Goal: Find specific page/section: Find specific page/section

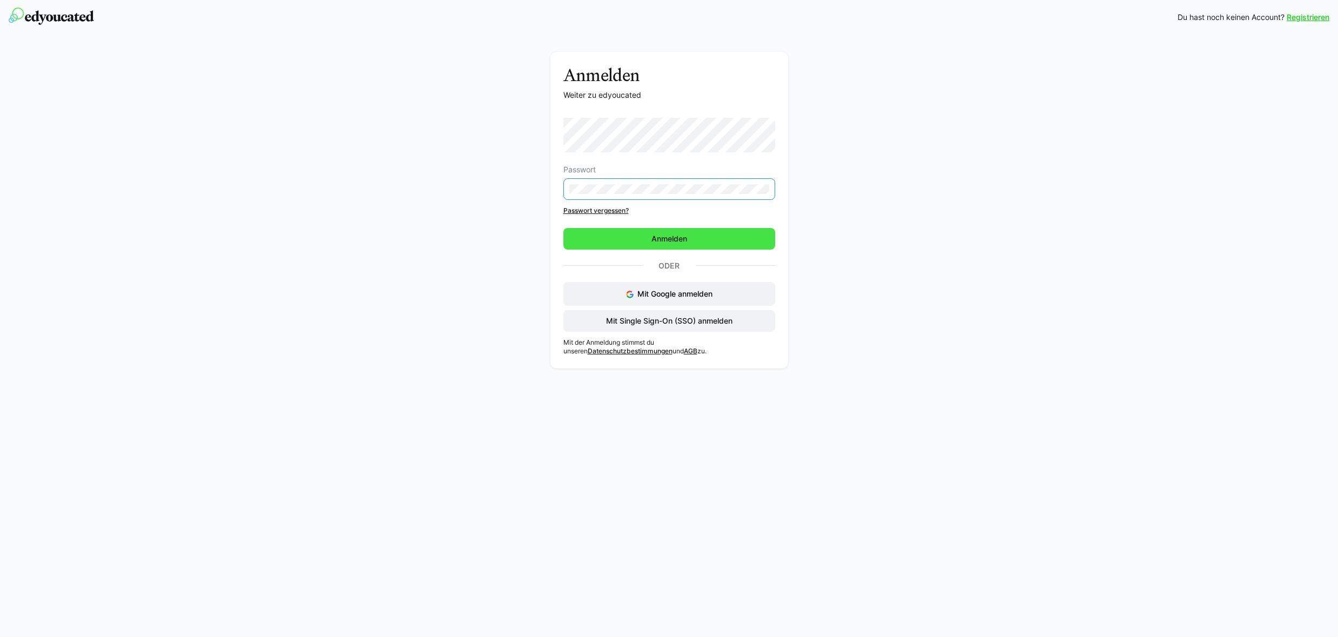
click at [613, 234] on span "Anmelden" at bounding box center [669, 239] width 212 height 22
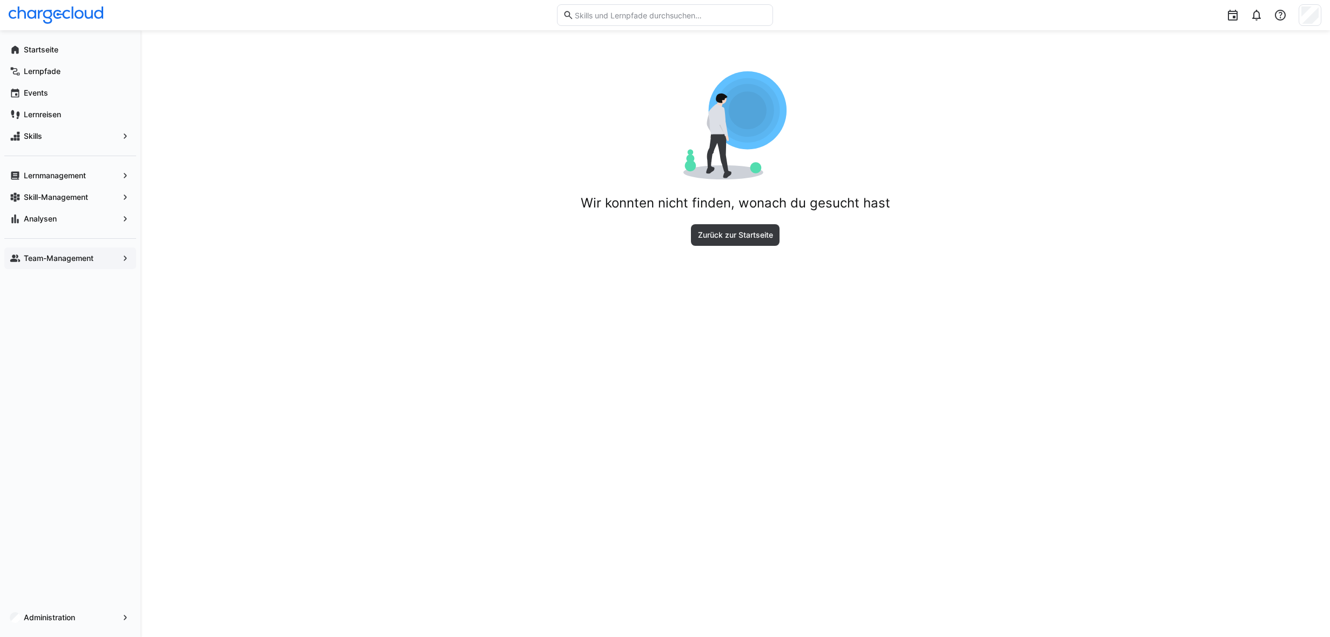
click at [0, 0] on app-navigation-label "Team-Management" at bounding box center [0, 0] width 0 height 0
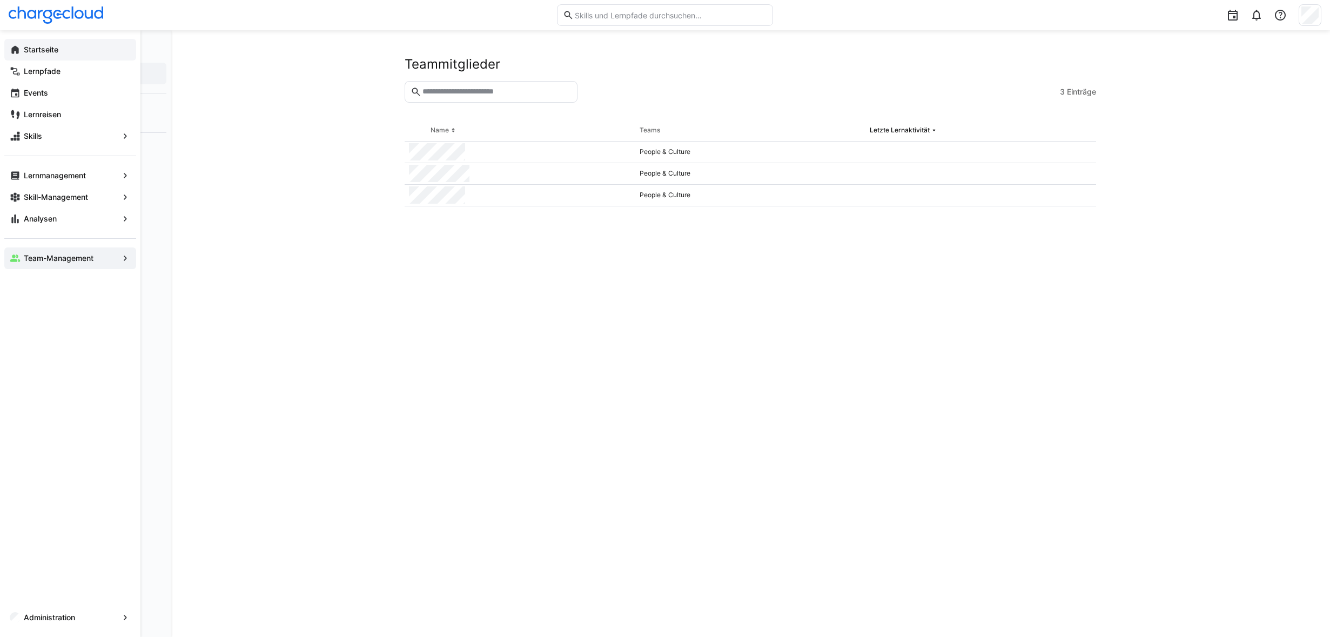
click at [33, 54] on span "Startseite" at bounding box center [76, 49] width 109 height 11
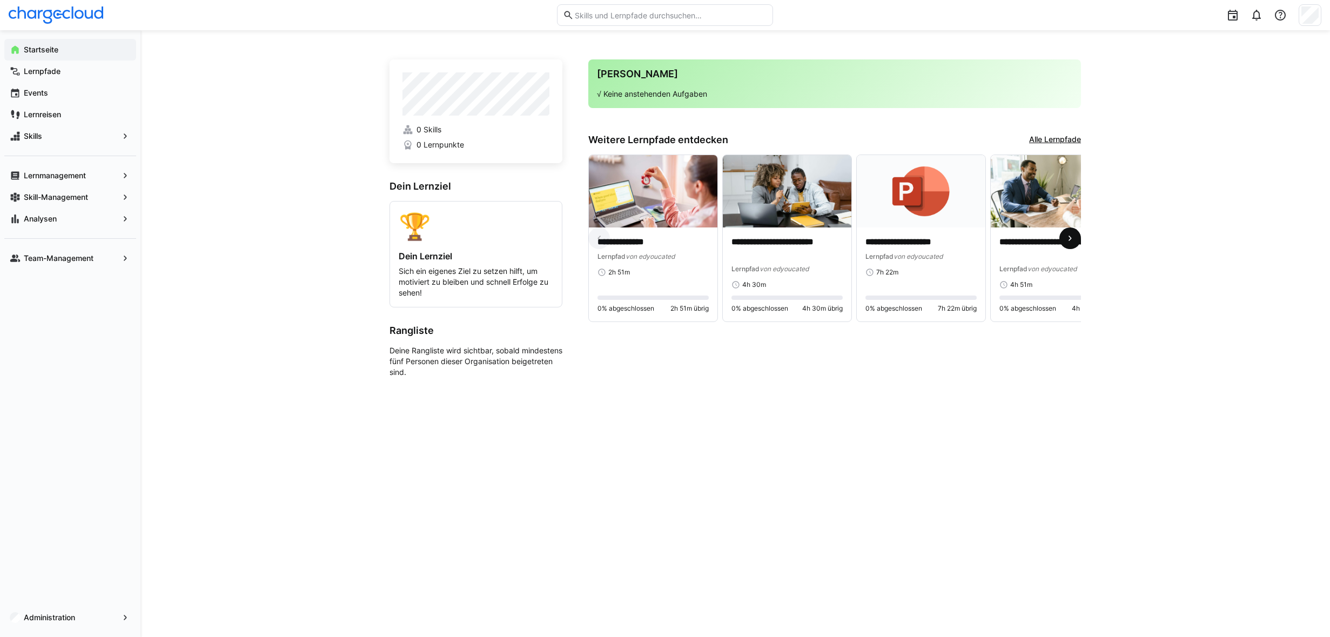
click at [1068, 239] on eds-icon at bounding box center [1070, 238] width 11 height 11
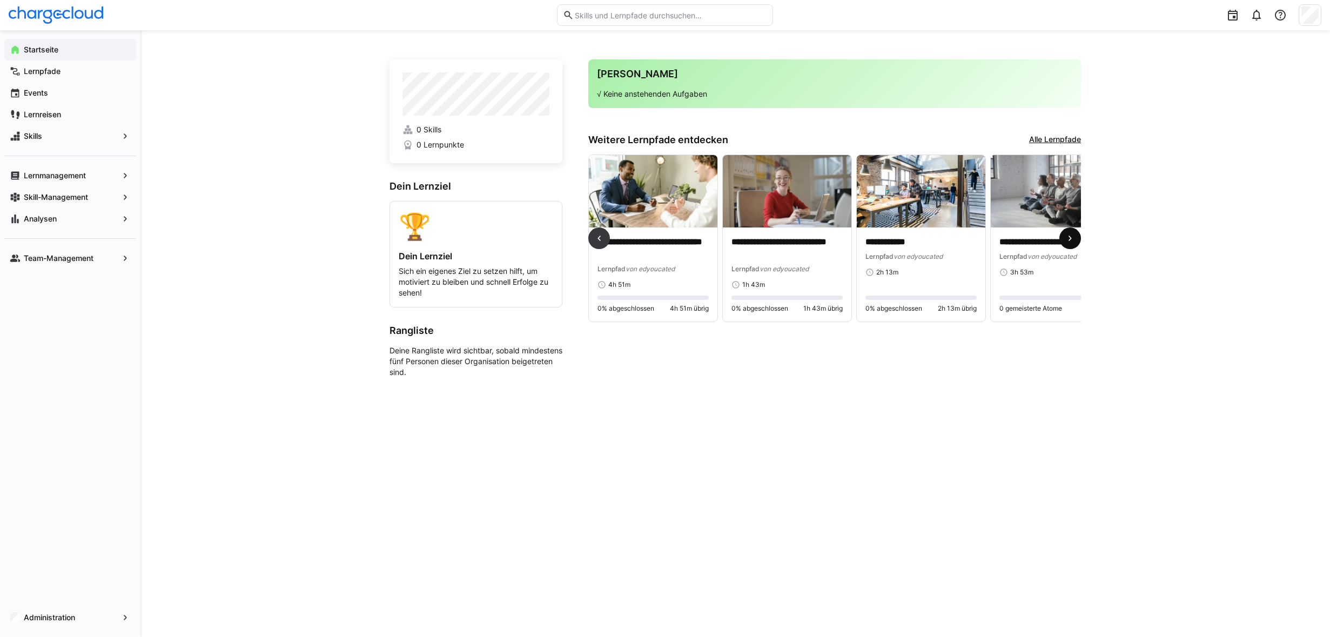
click at [1068, 239] on eds-icon at bounding box center [1070, 238] width 11 height 11
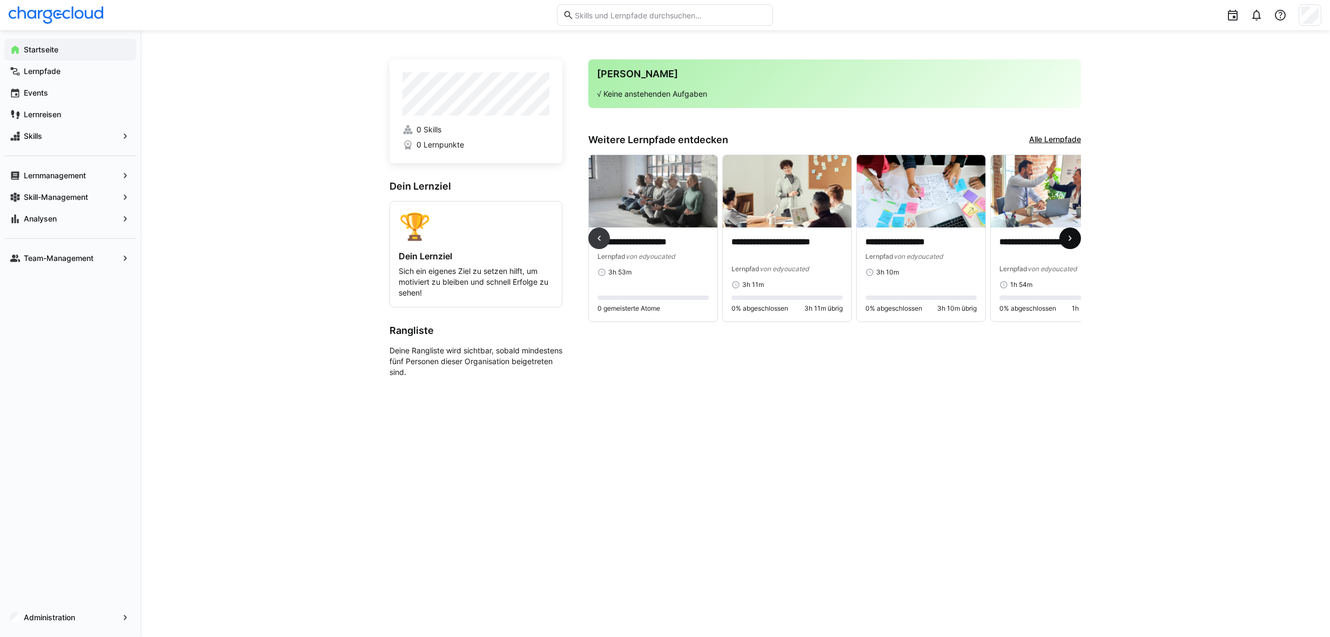
click at [1068, 239] on eds-icon at bounding box center [1070, 238] width 11 height 11
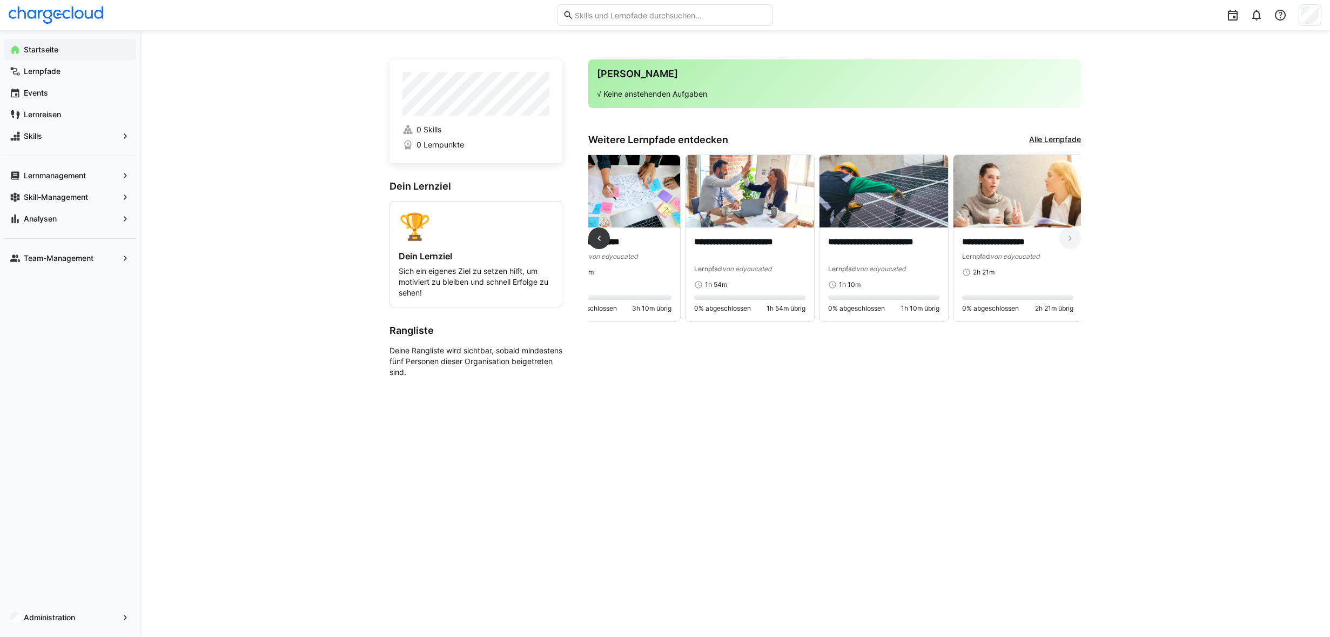
scroll to position [0, 1111]
click at [0, 0] on app-navigation-label "Lernpfade" at bounding box center [0, 0] width 0 height 0
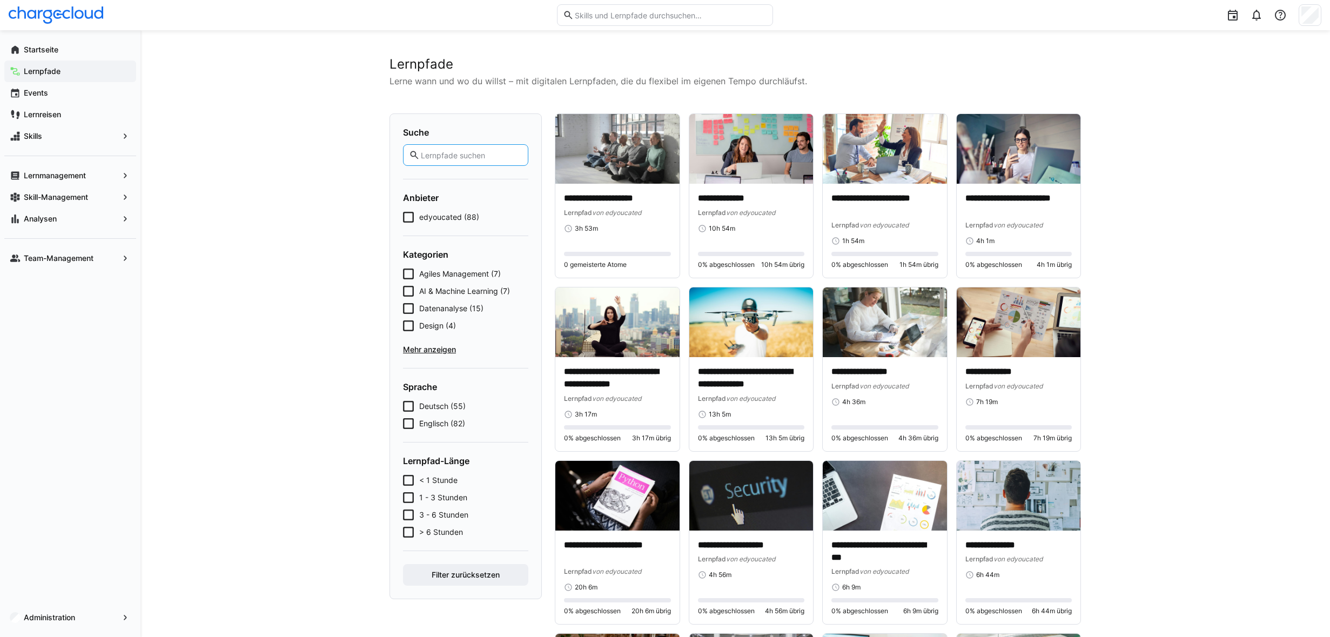
click at [452, 158] on input "text" at bounding box center [471, 155] width 103 height 10
type input "compliance"
click at [403, 564] on button "Filter zurücksetzen" at bounding box center [465, 575] width 125 height 22
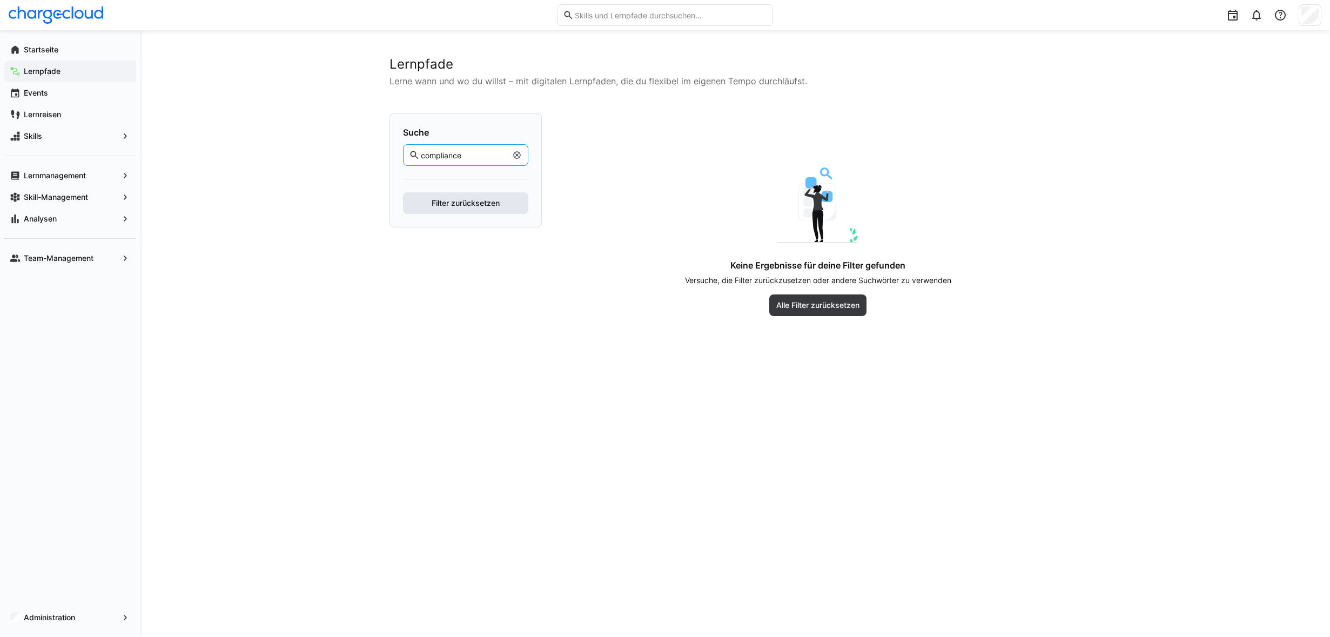
click at [424, 200] on span "Filter zurücksetzen" at bounding box center [465, 203] width 125 height 22
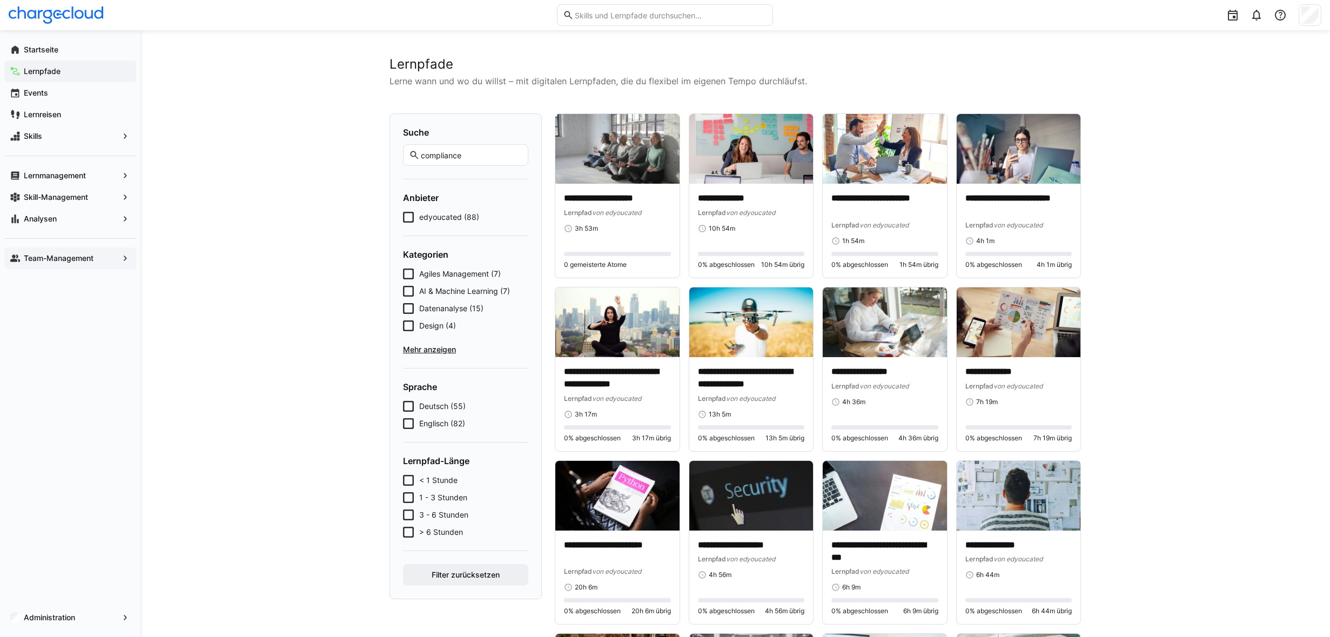
click at [0, 0] on app-navigation-label "Team-Management" at bounding box center [0, 0] width 0 height 0
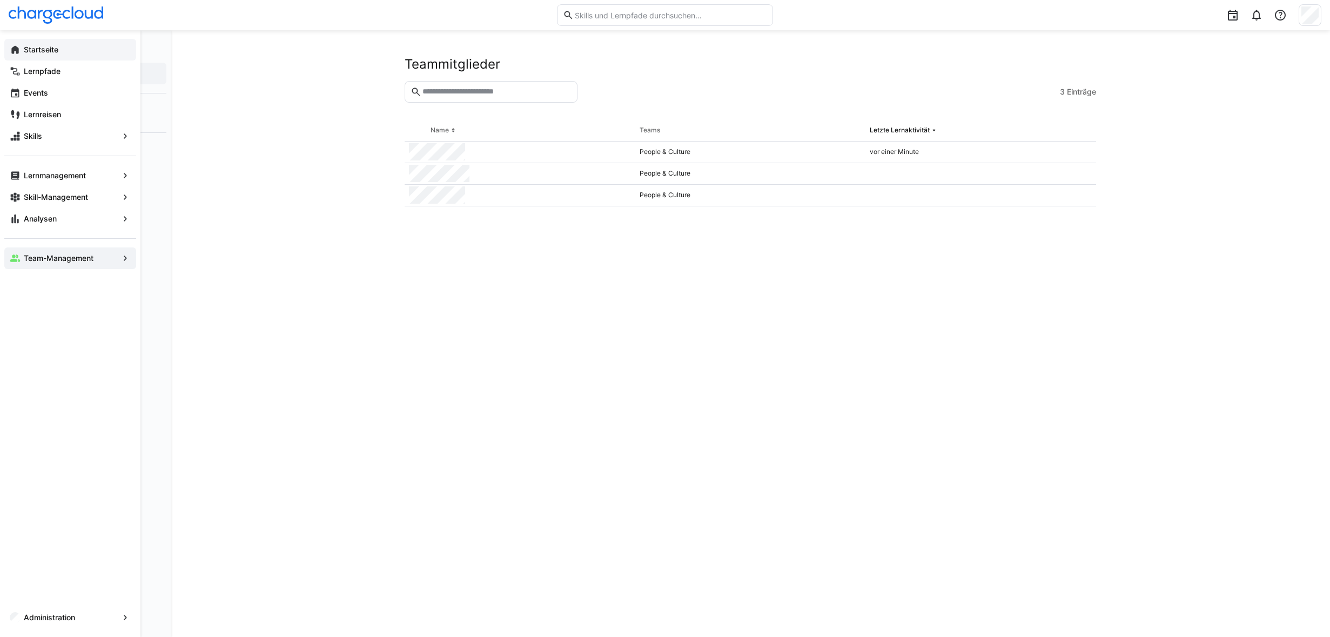
click at [38, 56] on div "Startseite" at bounding box center [70, 50] width 132 height 22
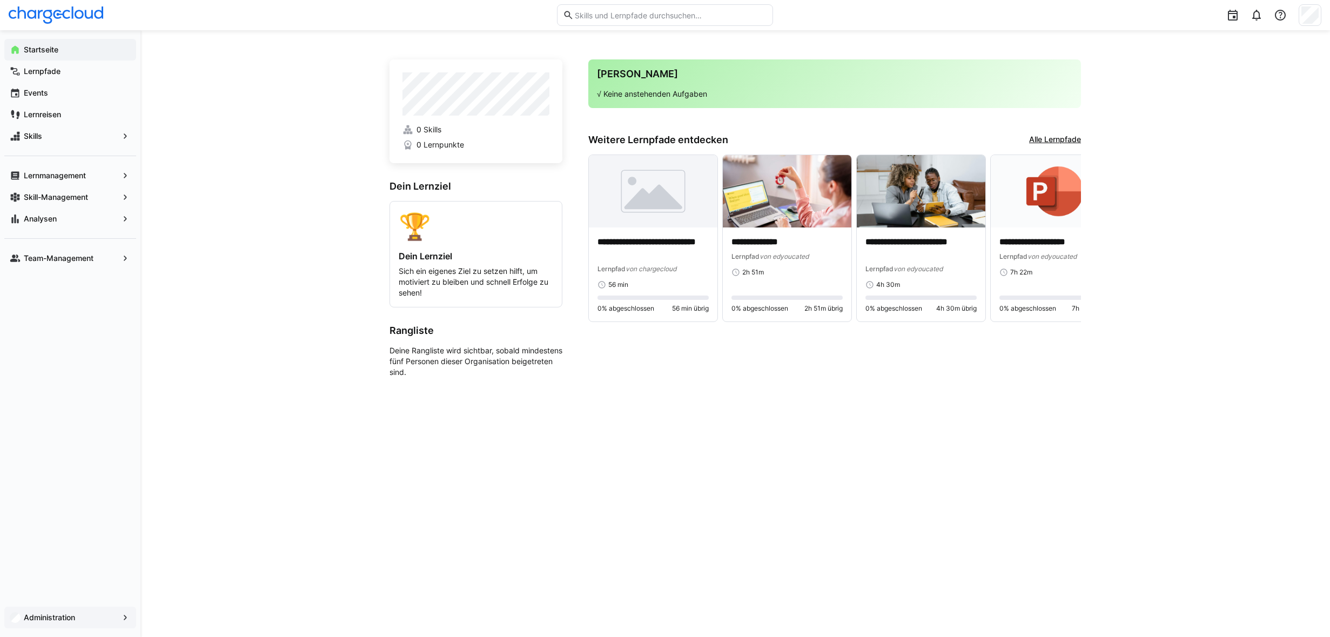
click at [0, 0] on app-navigation-label "Administration" at bounding box center [0, 0] width 0 height 0
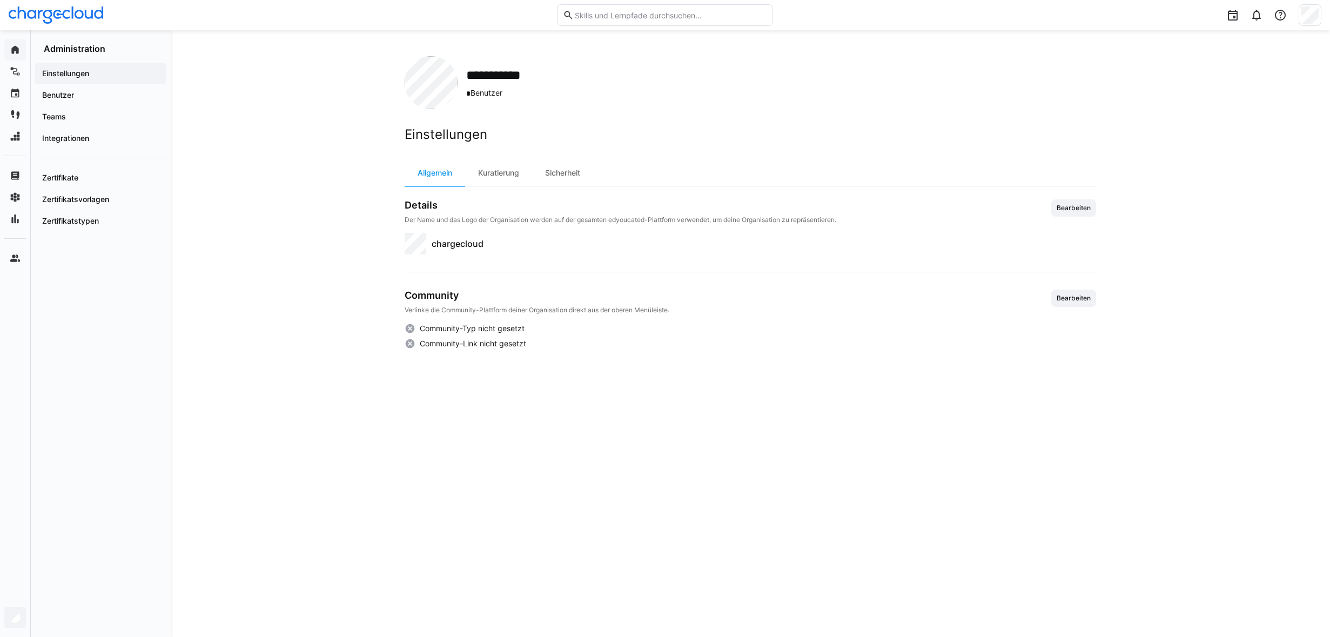
click at [158, 73] on span "Einstellungen" at bounding box center [101, 73] width 120 height 11
click at [0, 0] on app-navigation-label "Lernpfade" at bounding box center [0, 0] width 0 height 0
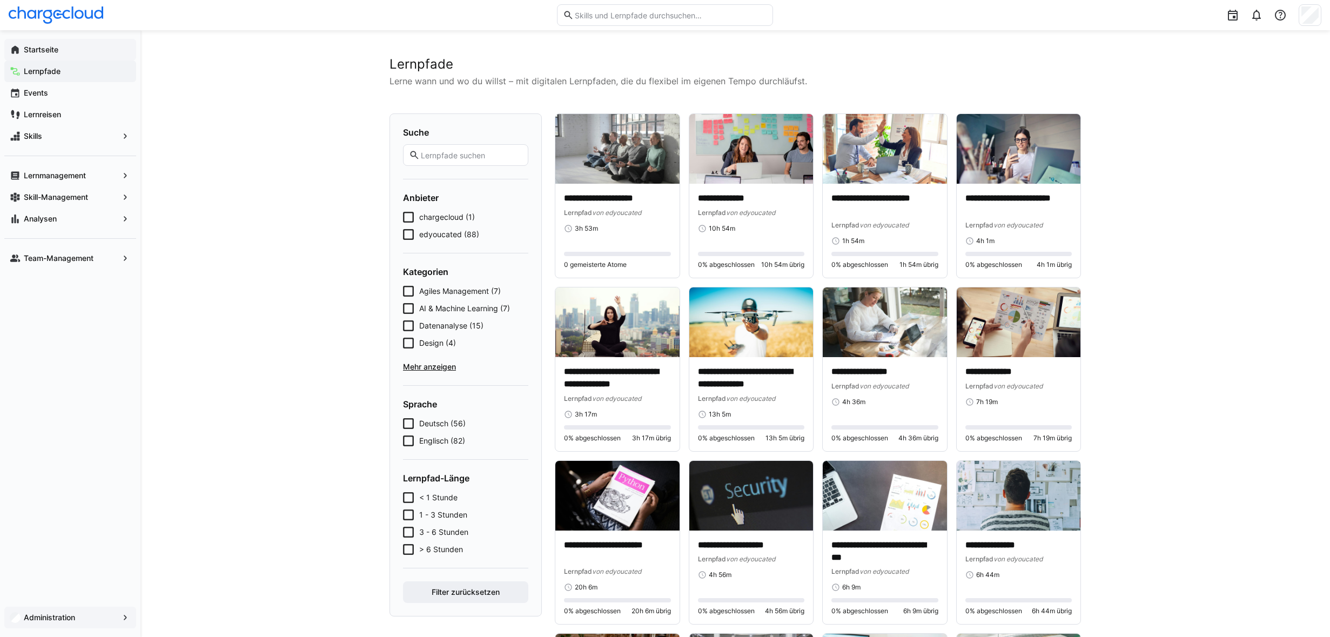
click at [96, 621] on span "Administration" at bounding box center [70, 617] width 96 height 11
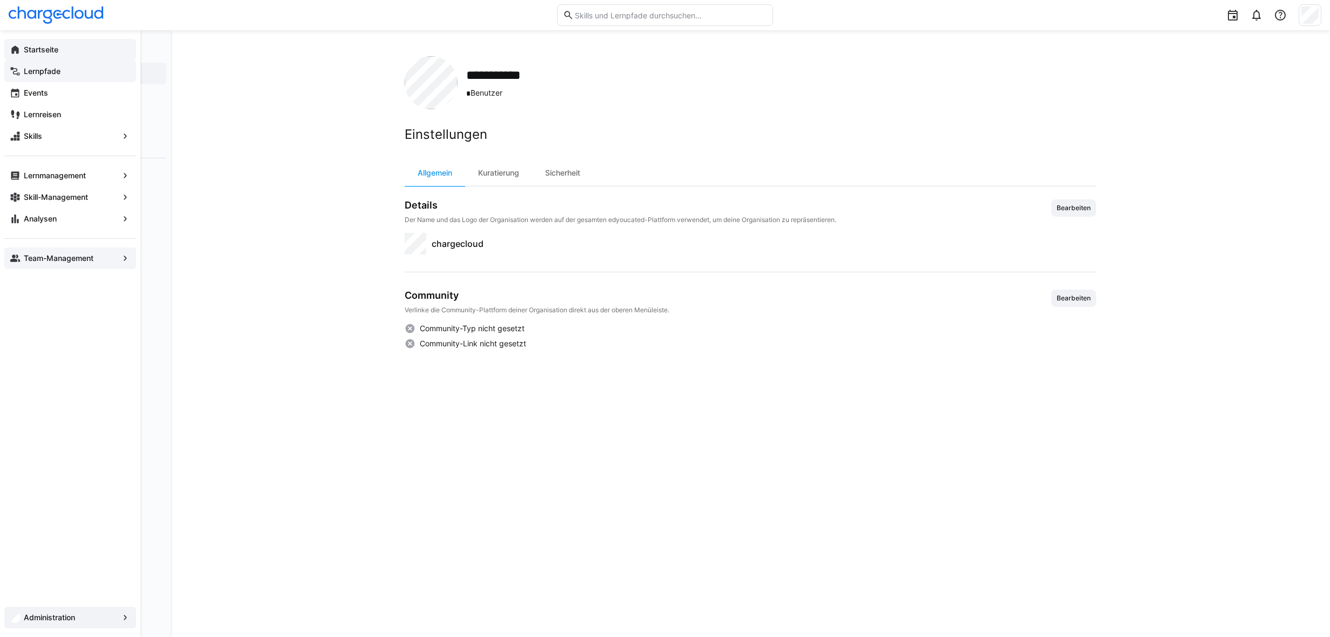
click at [15, 261] on eds-icon at bounding box center [15, 258] width 11 height 11
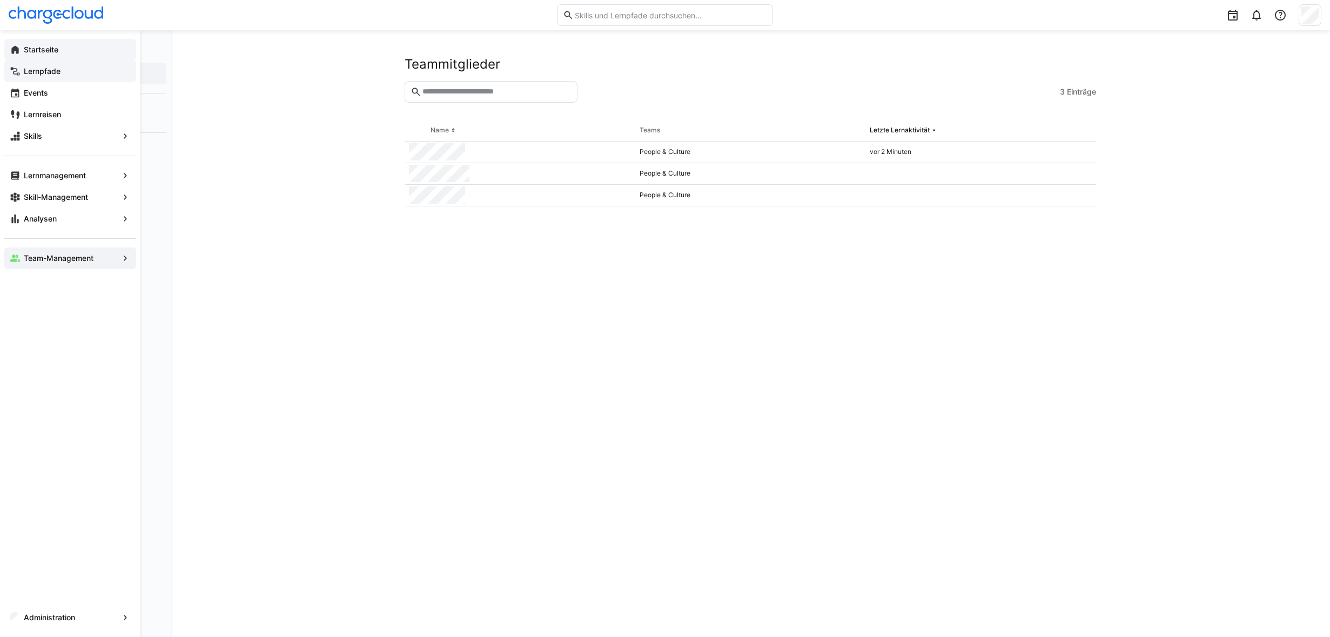
click at [24, 66] on span "Lernpfade" at bounding box center [76, 71] width 109 height 11
